Goal: Use online tool/utility: Utilize a website feature to perform a specific function

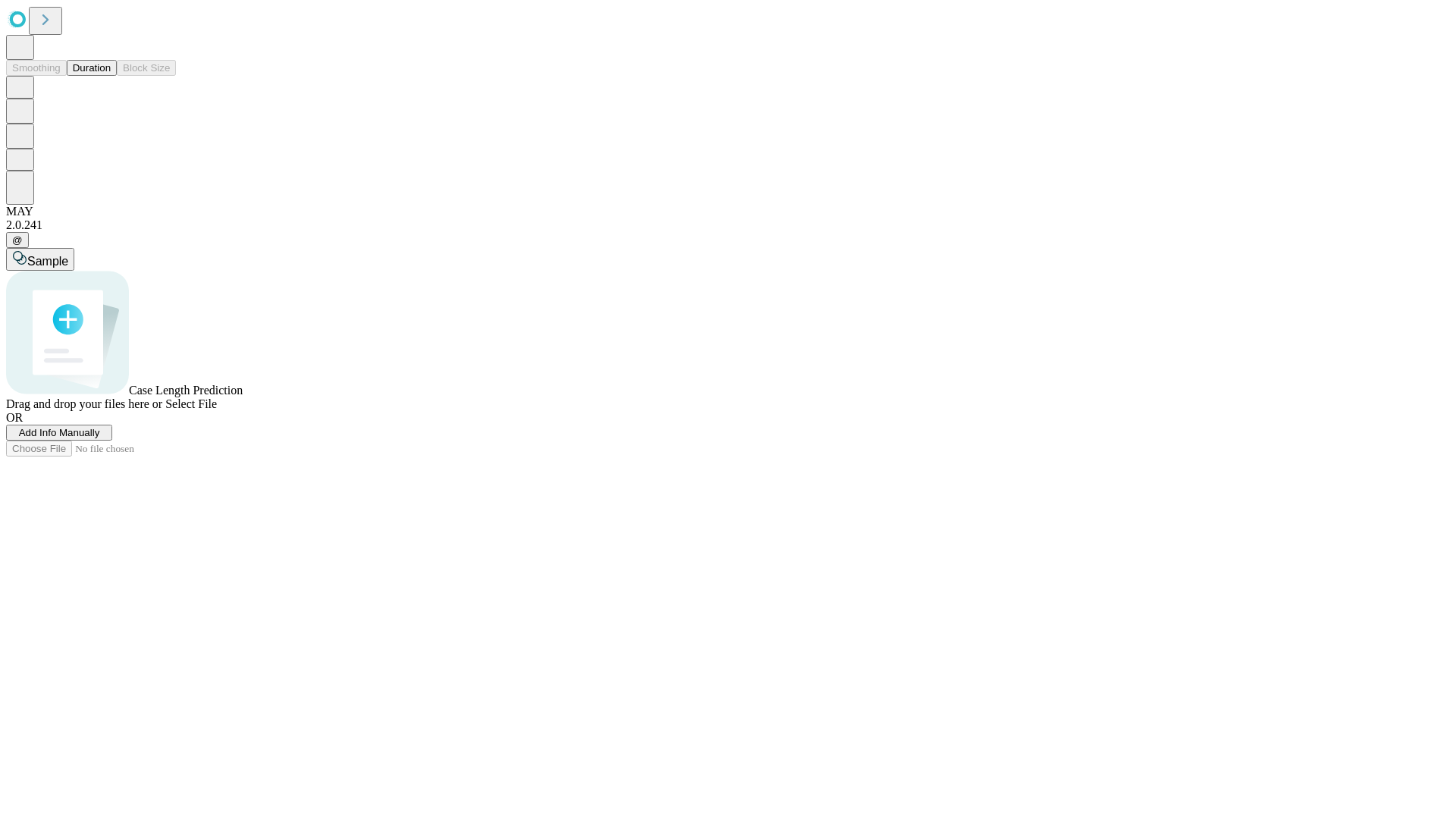
click at [111, 76] on button "Duration" at bounding box center [92, 68] width 50 height 16
click at [100, 438] on span "Add Info Manually" at bounding box center [59, 432] width 81 height 12
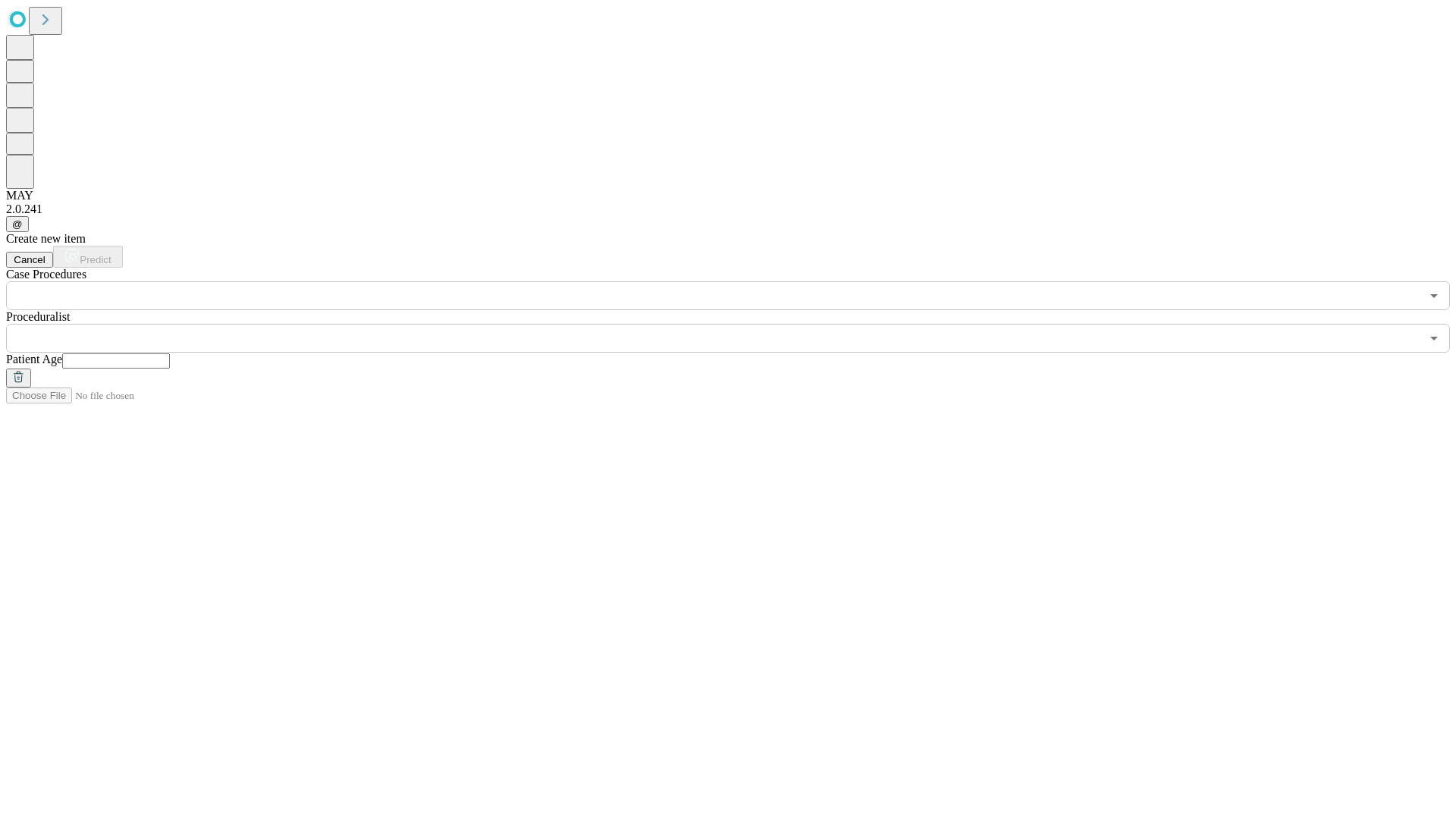
click at [170, 353] on input "text" at bounding box center [116, 361] width 108 height 16
type input "**"
click at [738, 324] on input "text" at bounding box center [713, 338] width 1414 height 29
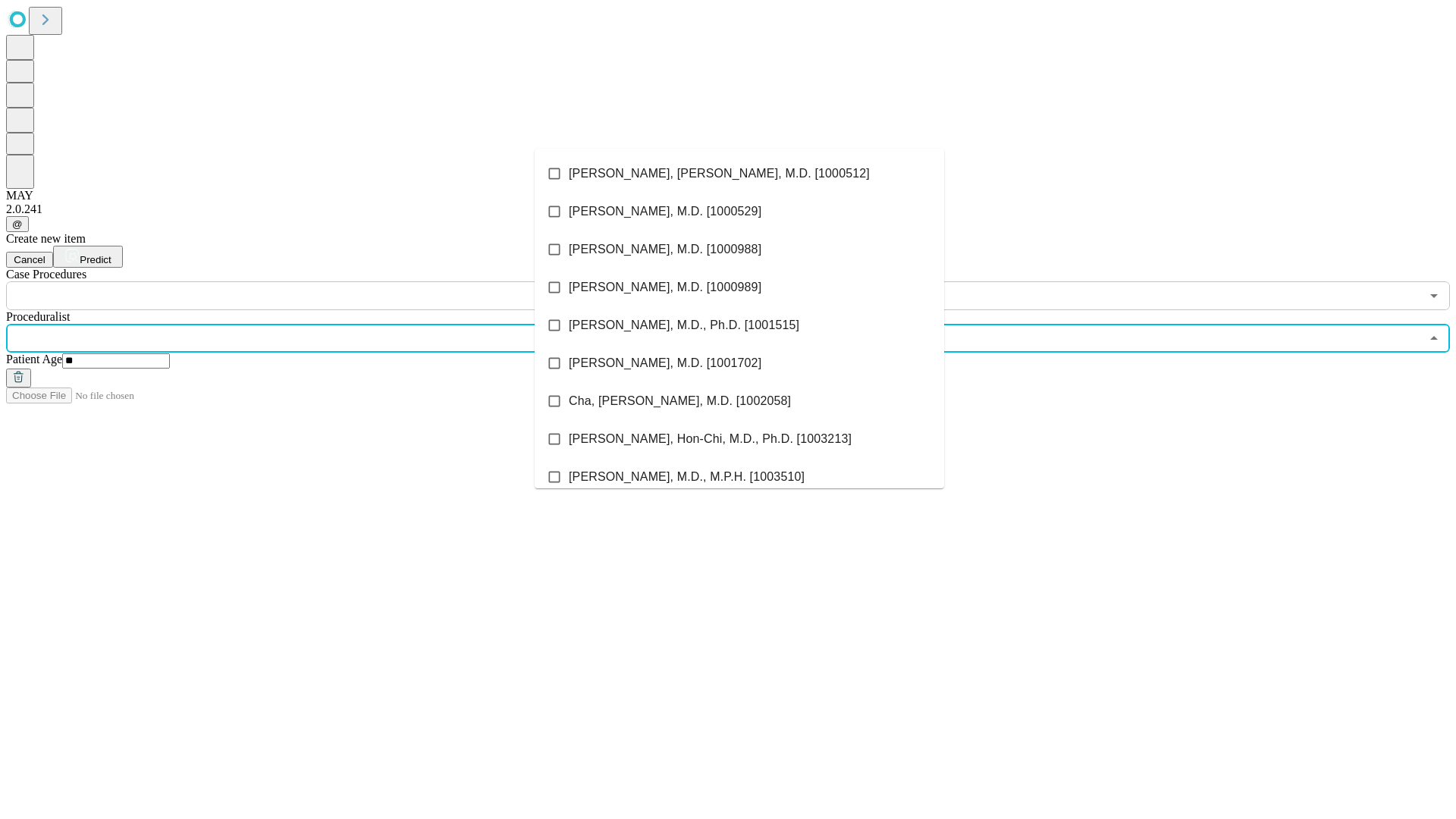
click at [739, 174] on li "[PERSON_NAME], [PERSON_NAME], M.D. [1000512]" at bounding box center [738, 173] width 409 height 38
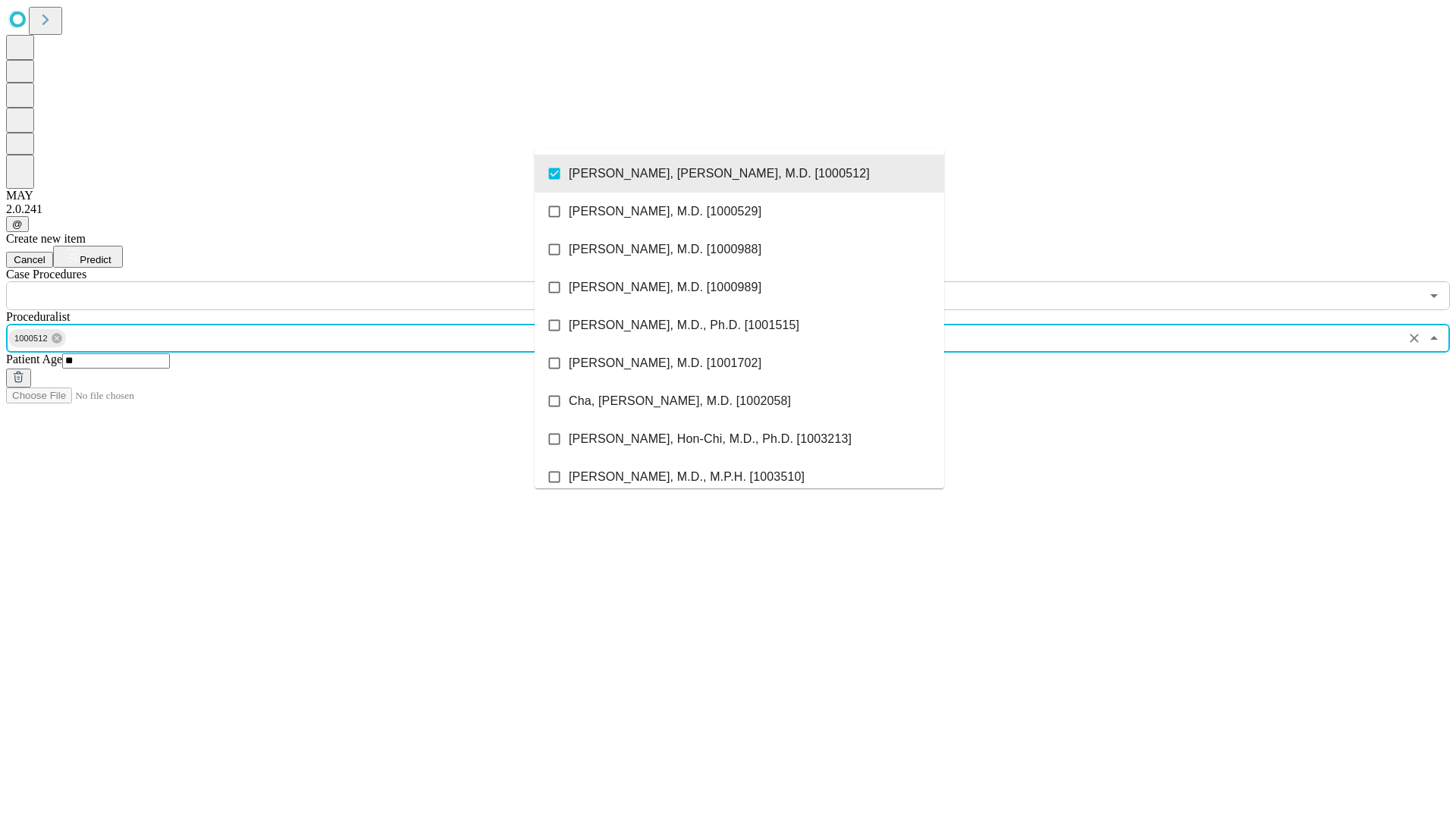
click at [318, 281] on input "text" at bounding box center [713, 295] width 1414 height 29
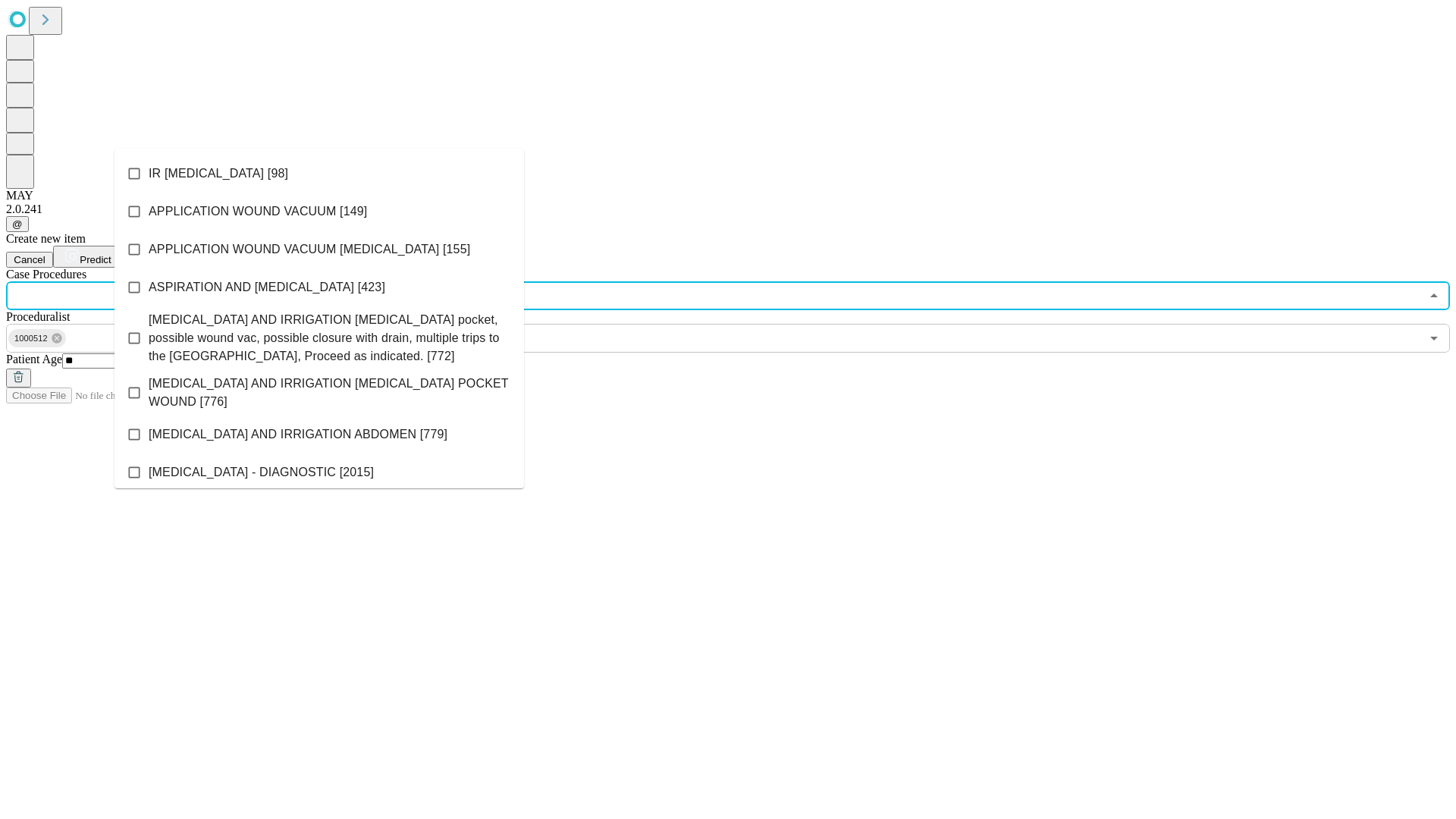
click at [319, 174] on li "IR [MEDICAL_DATA] [98]" at bounding box center [318, 173] width 409 height 38
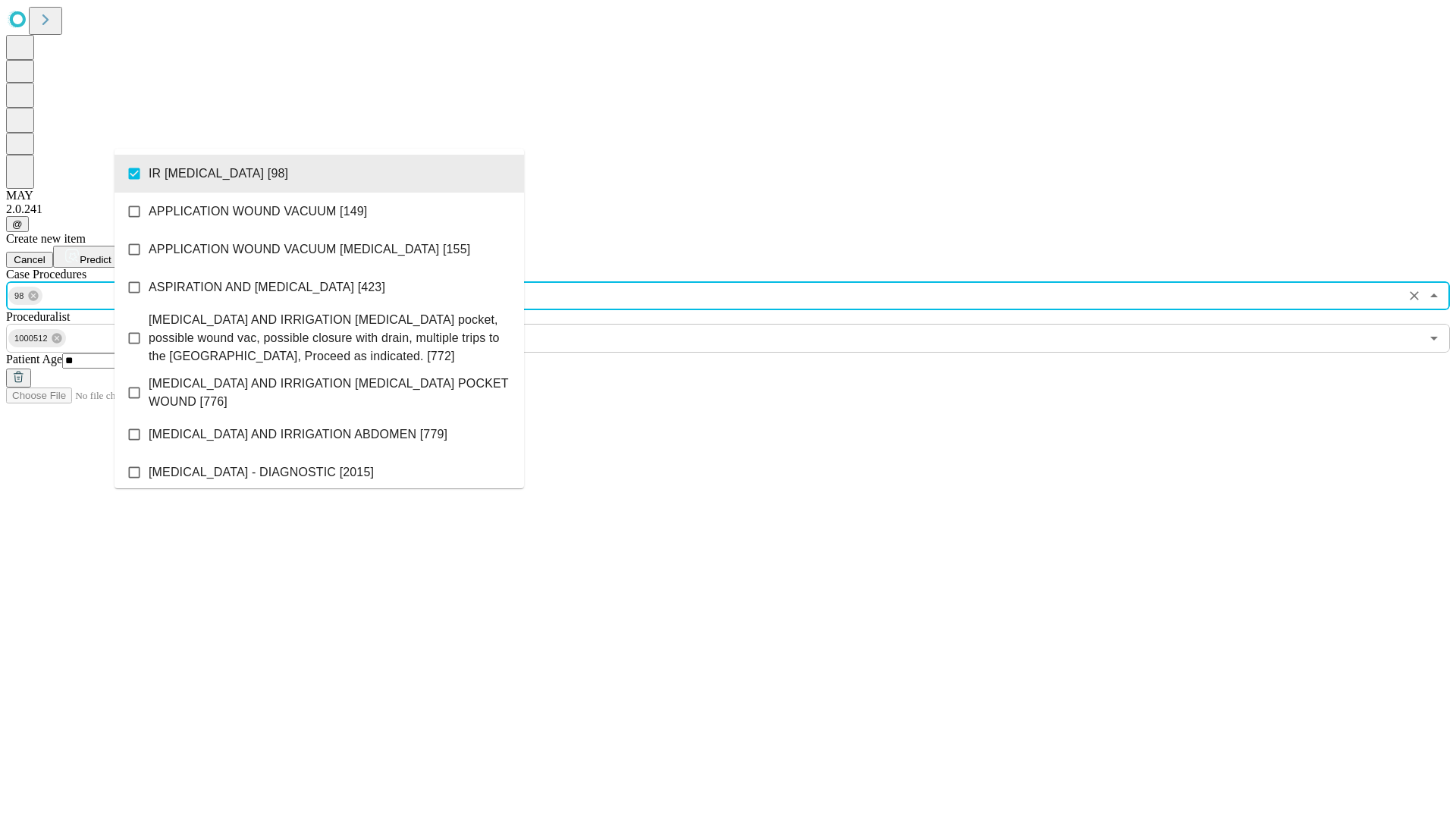
click at [111, 254] on span "Predict" at bounding box center [96, 259] width 31 height 12
